Goal: Task Accomplishment & Management: Complete application form

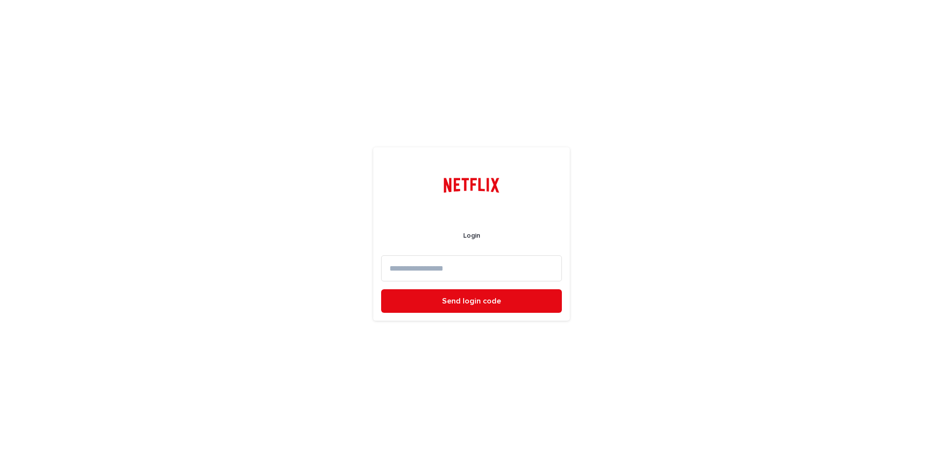
click at [458, 272] on input at bounding box center [471, 268] width 181 height 26
type input "**********"
click at [472, 302] on span "Send login code" at bounding box center [471, 301] width 59 height 8
click at [455, 268] on input at bounding box center [471, 268] width 181 height 26
paste input "******"
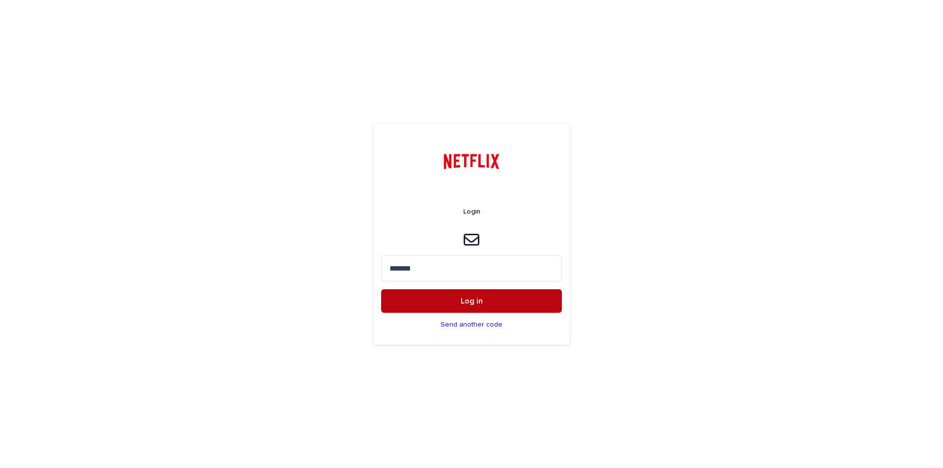
click at [462, 301] on span "Log in" at bounding box center [472, 301] width 22 height 8
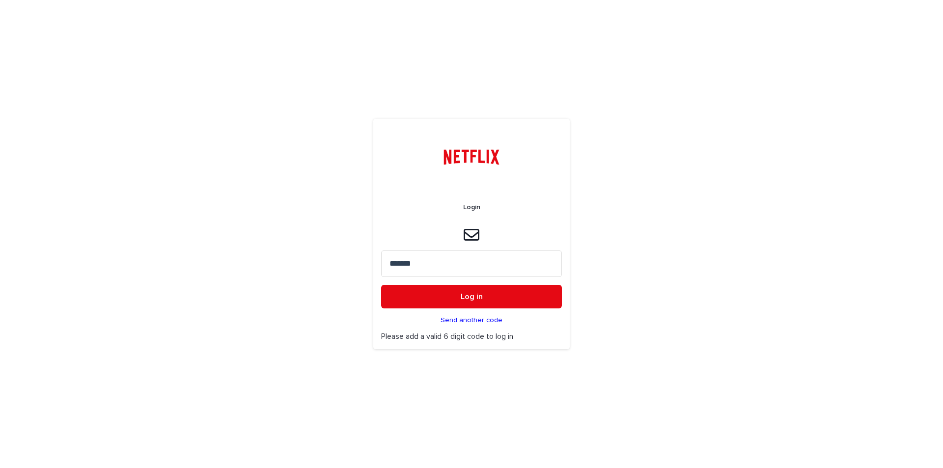
click at [439, 262] on input "******" at bounding box center [471, 263] width 181 height 26
click at [389, 263] on input "******" at bounding box center [471, 263] width 181 height 26
type input "******"
click at [433, 301] on button "Log in" at bounding box center [471, 297] width 181 height 24
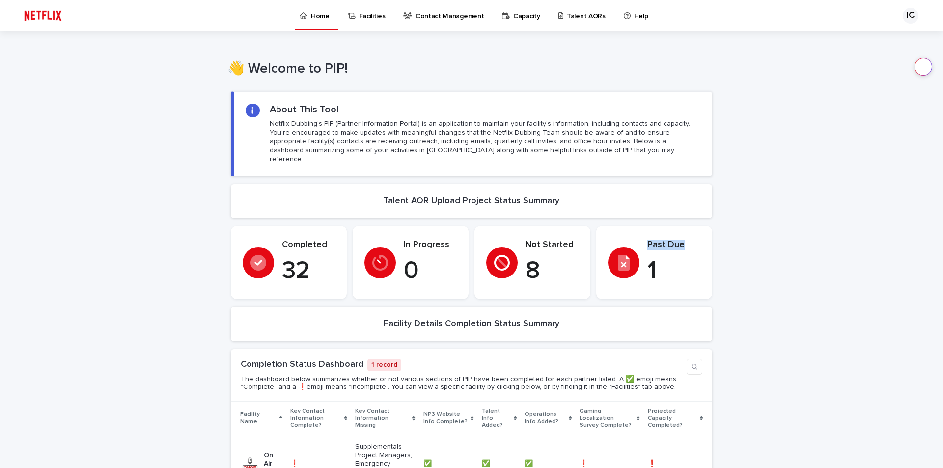
click at [641, 257] on div "Past Due 1" at bounding box center [654, 263] width 92 height 46
drag, startPoint x: 666, startPoint y: 225, endPoint x: 636, endPoint y: 260, distance: 45.3
click at [666, 226] on section "Past Due 1" at bounding box center [654, 262] width 116 height 73
click at [633, 264] on div "Past Due 1" at bounding box center [654, 263] width 92 height 46
click at [573, 14] on p "Talent AORs" at bounding box center [586, 10] width 39 height 21
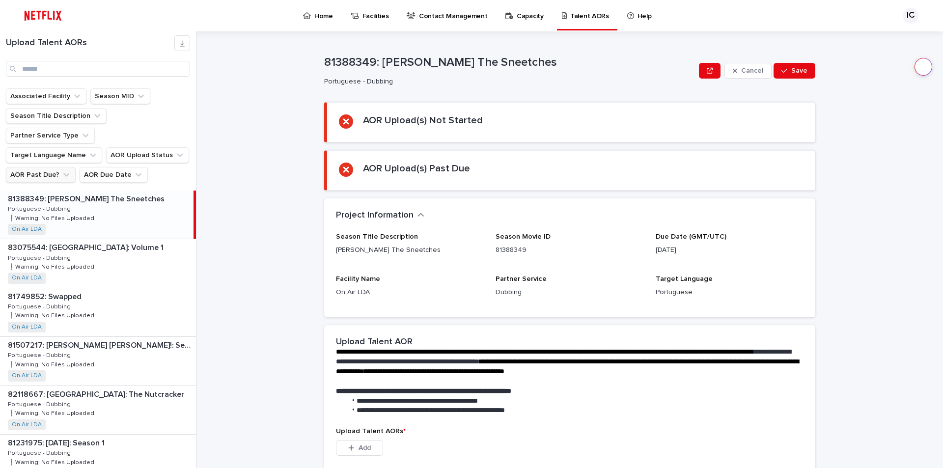
click at [57, 167] on button "AOR Past Due?" at bounding box center [41, 175] width 70 height 16
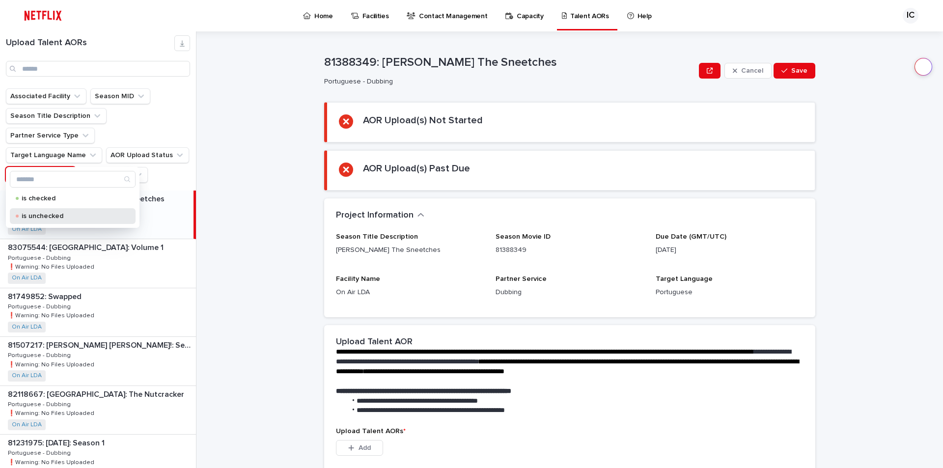
click at [55, 219] on p "is unchecked" at bounding box center [71, 216] width 98 height 7
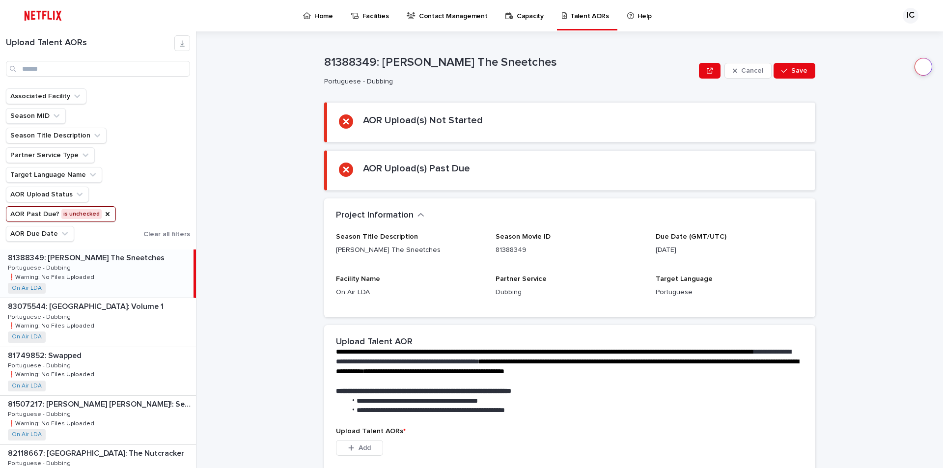
click at [99, 257] on p "81388349: Dr. Seuss's The Sneetches" at bounding box center [87, 256] width 159 height 11
click at [97, 264] on div "81388349: Dr. Seuss's The Sneetches 81388349: Dr. Seuss's The Sneetches Portugu…" at bounding box center [96, 273] width 193 height 48
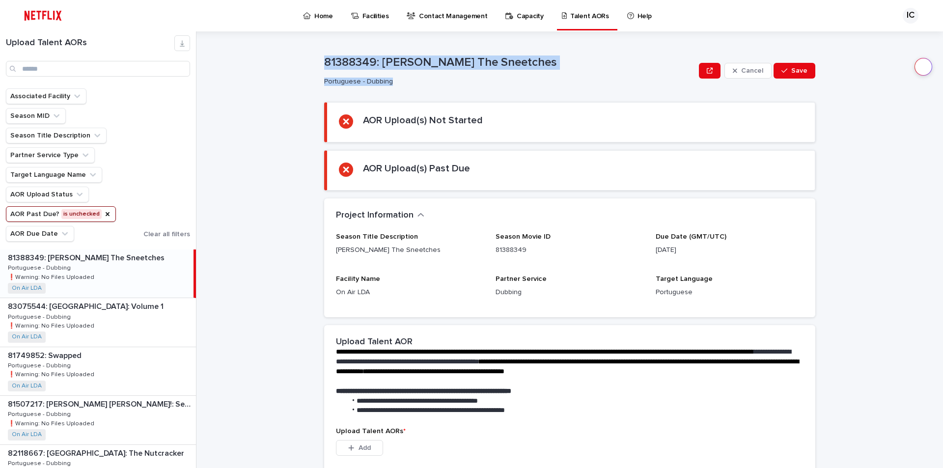
drag, startPoint x: 321, startPoint y: 58, endPoint x: 603, endPoint y: 70, distance: 282.6
click at [603, 70] on div "81388349: Dr. Seuss's The Sneetches Portuguese - Dubbing" at bounding box center [509, 70] width 371 height 30
click at [552, 58] on p "81388349: Dr. Seuss's The Sneetches" at bounding box center [509, 62] width 371 height 14
drag, startPoint x: 524, startPoint y: 56, endPoint x: 319, endPoint y: 57, distance: 205.3
click at [319, 57] on div "**********" at bounding box center [575, 249] width 735 height 437
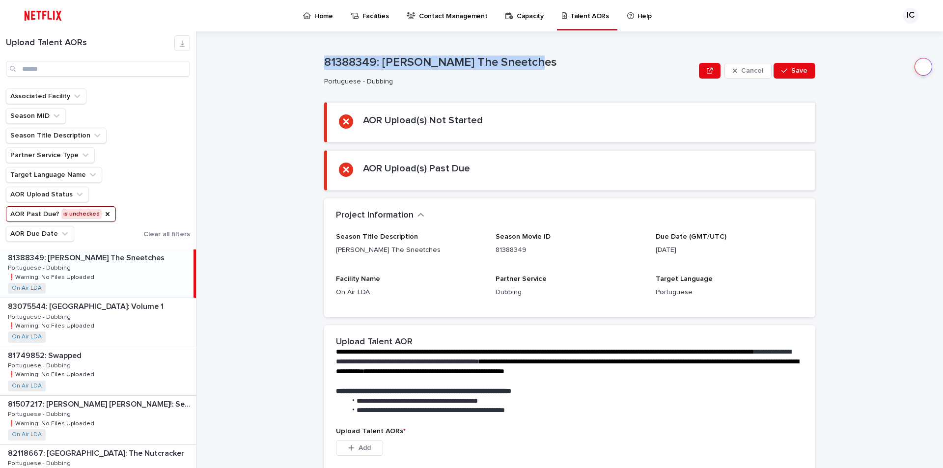
copy p "81388349: Dr. Seuss's The Sneetches"
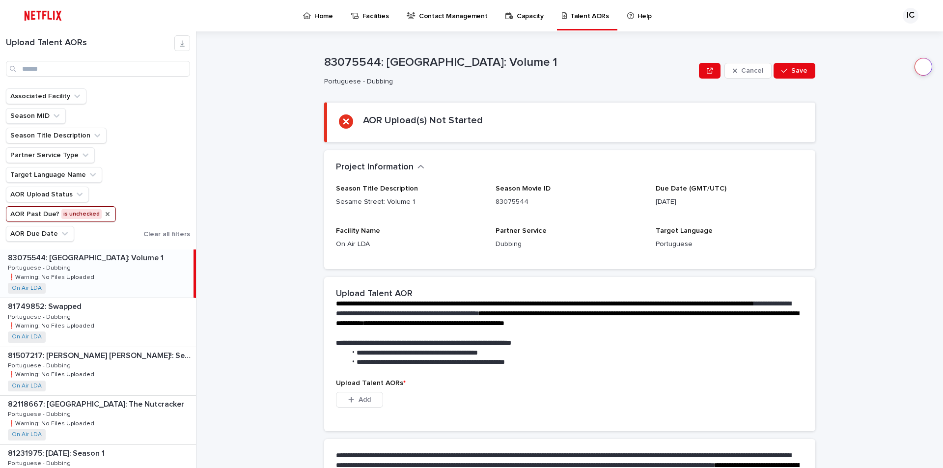
click at [106, 214] on icon "AOR Past Due?" at bounding box center [108, 214] width 4 height 4
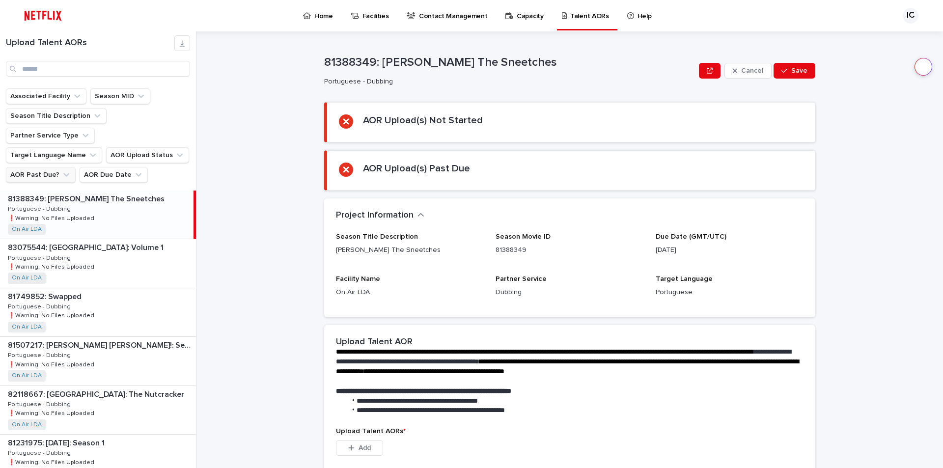
click at [126, 191] on div "81388349: Dr. Seuss's The Sneetches 81388349: Dr. Seuss's The Sneetches Portugu…" at bounding box center [96, 215] width 193 height 48
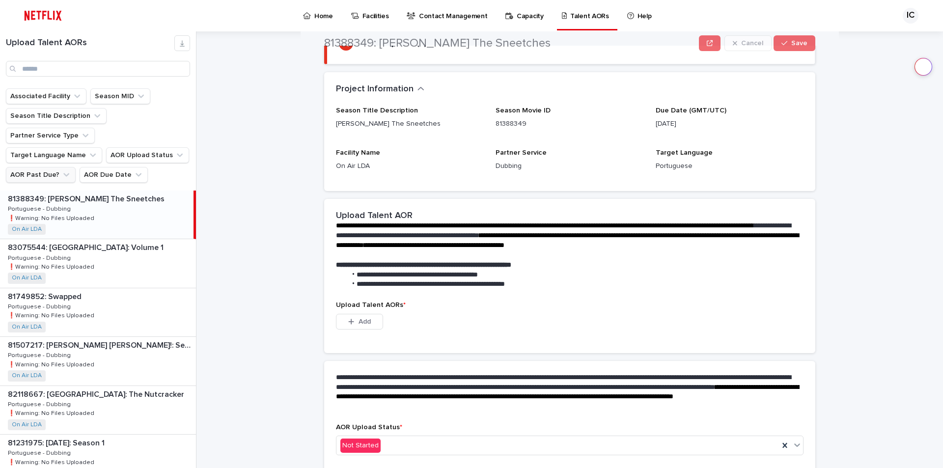
scroll to position [169, 0]
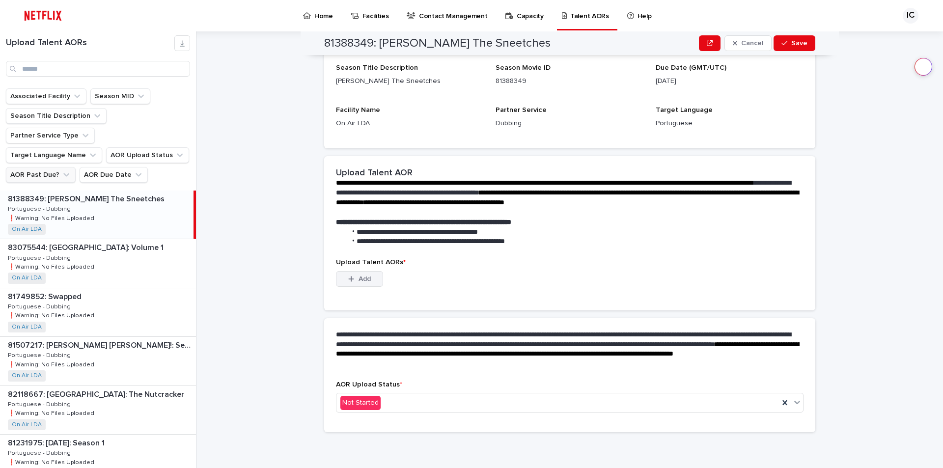
click at [364, 275] on span "Add" at bounding box center [364, 278] width 12 height 7
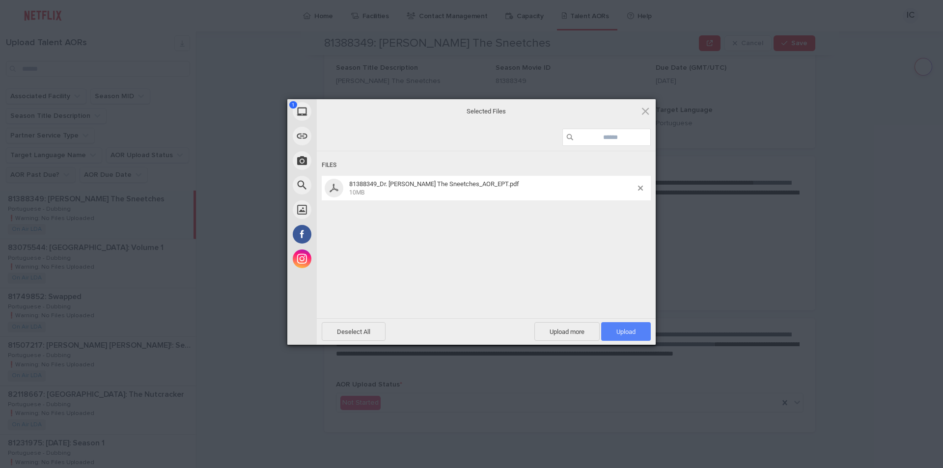
click at [627, 332] on span "Upload 1" at bounding box center [625, 331] width 19 height 7
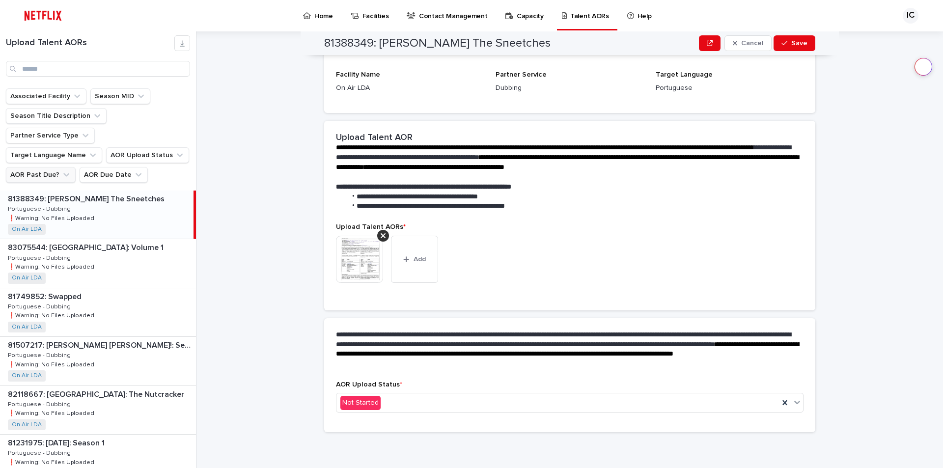
scroll to position [156, 0]
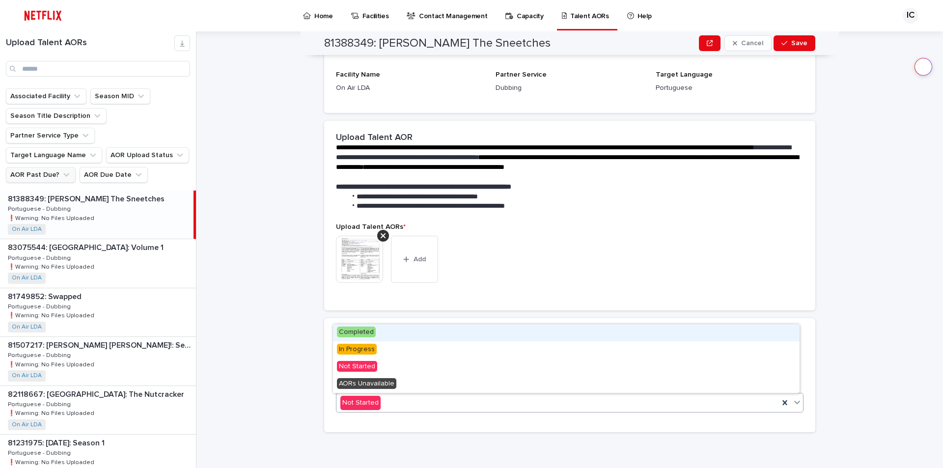
click at [407, 400] on div "Not Started" at bounding box center [557, 403] width 442 height 16
click at [402, 334] on div "Completed" at bounding box center [566, 332] width 466 height 17
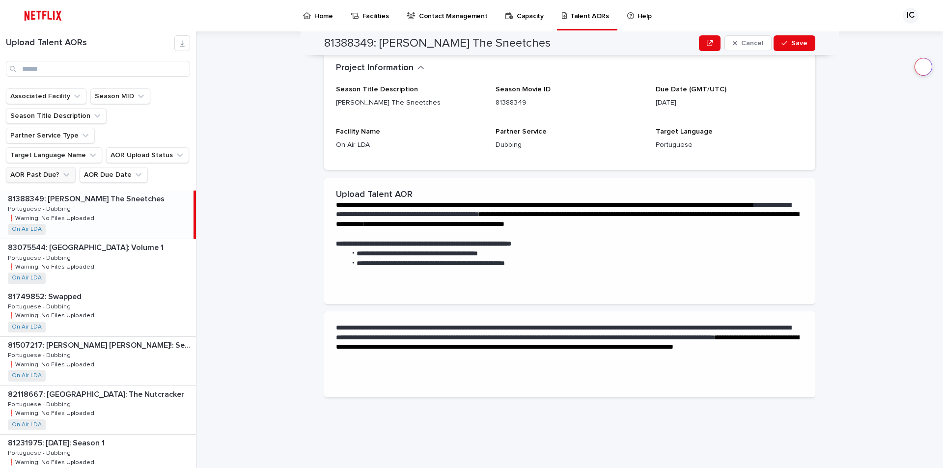
scroll to position [0, 0]
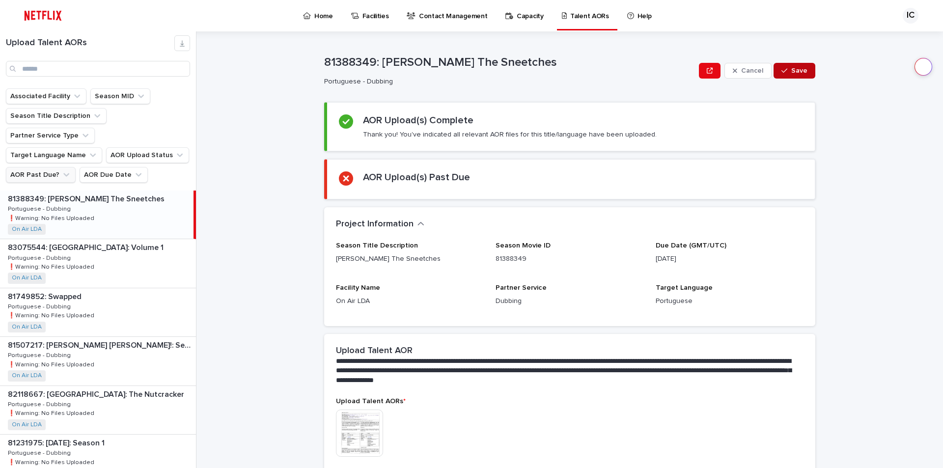
click at [801, 64] on button "Save" at bounding box center [794, 71] width 42 height 16
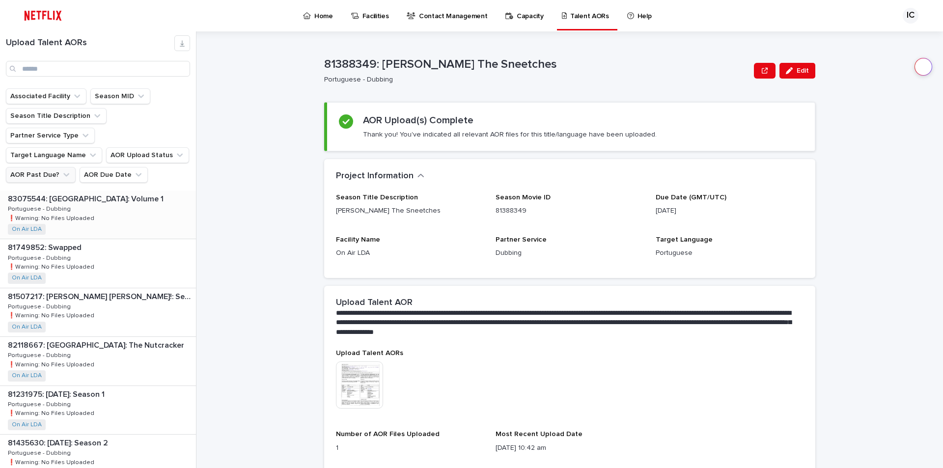
click at [121, 194] on div "83075544: Sesame Street: Volume 1 83075544: Sesame Street: Volume 1 Portuguese …" at bounding box center [98, 215] width 196 height 48
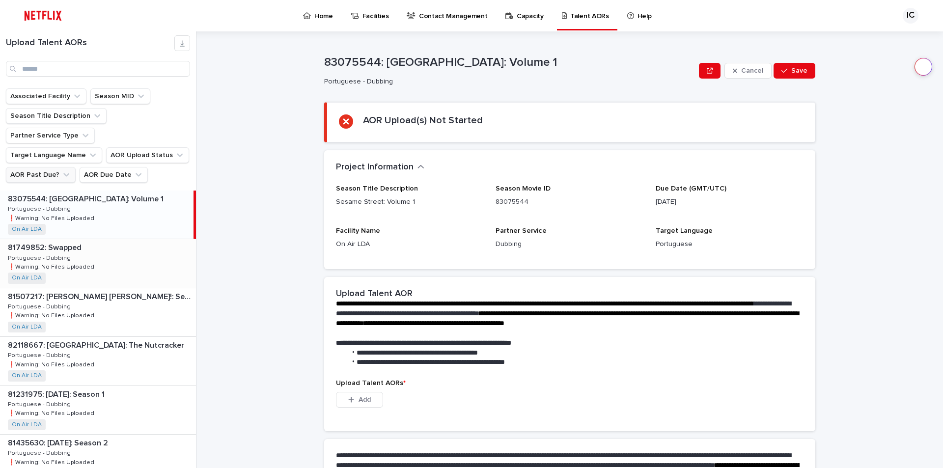
click at [115, 243] on p at bounding box center [100, 247] width 184 height 9
click at [105, 289] on div "81507217: Dr. Seuss’s Horton!: Season 2 81507217: Dr. Seuss’s Horton!: Season 2…" at bounding box center [98, 312] width 196 height 48
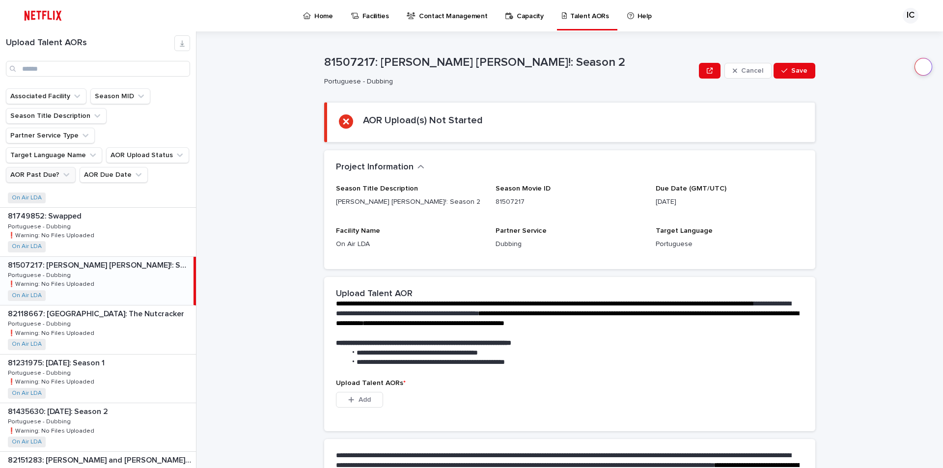
scroll to position [49, 0]
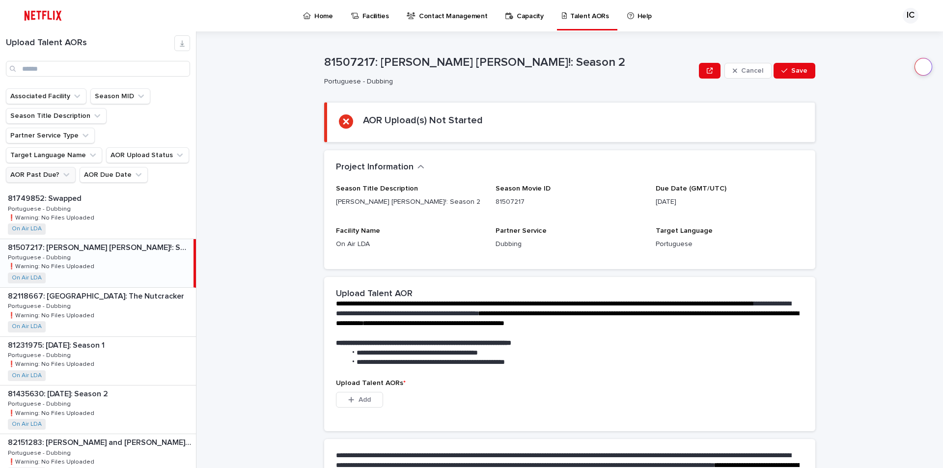
click at [105, 289] on div "82118667: Sesame Street: The Nutcracker 82118667: Sesame Street: The Nutcracker…" at bounding box center [98, 312] width 196 height 48
click at [121, 239] on div "81507217: Dr. Seuss’s Horton!: Season 2 81507217: Dr. Seuss’s Horton!: Season 2…" at bounding box center [98, 263] width 196 height 48
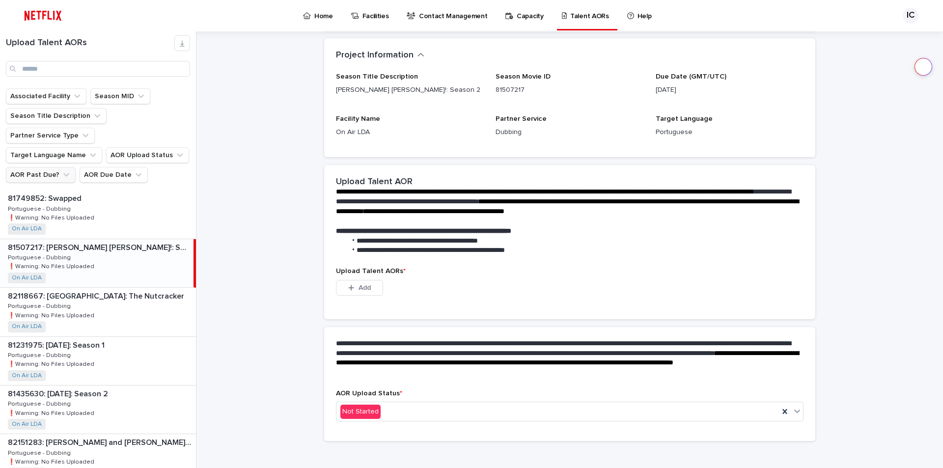
scroll to position [121, 0]
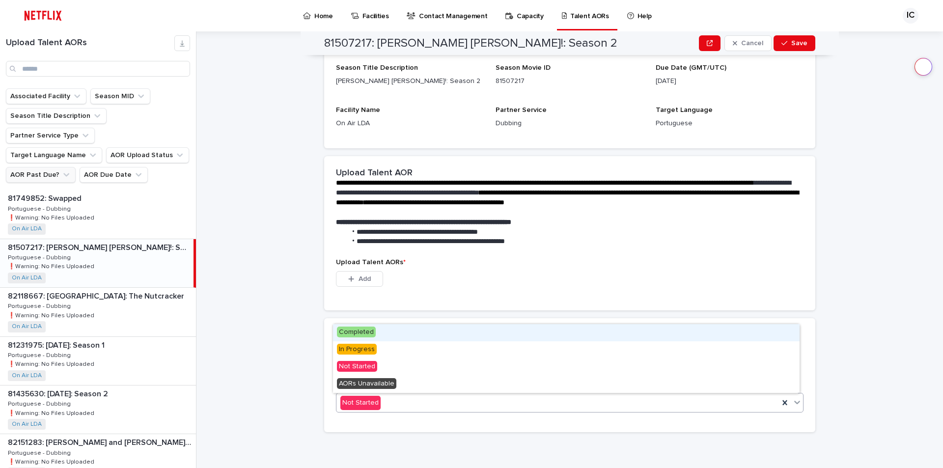
click at [372, 411] on div "Not Started" at bounding box center [557, 403] width 442 height 16
click at [398, 402] on div "Not Started" at bounding box center [557, 403] width 442 height 16
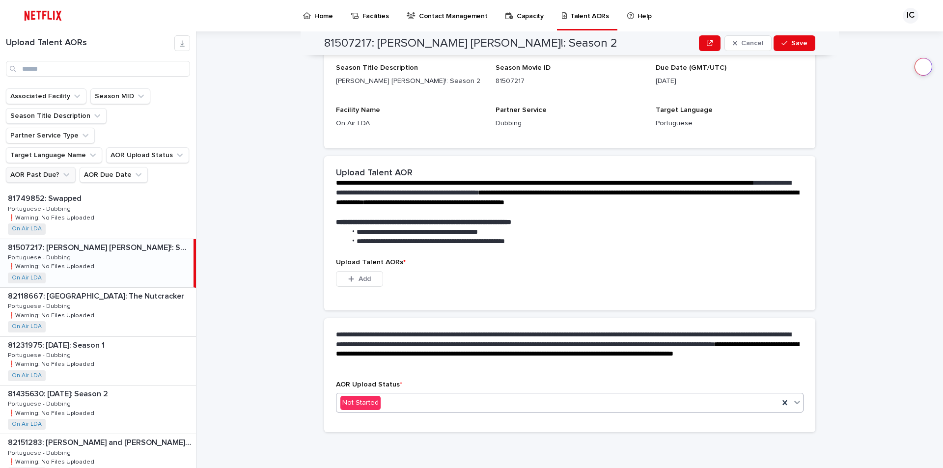
scroll to position [0, 0]
